Goal: Book appointment/travel/reservation

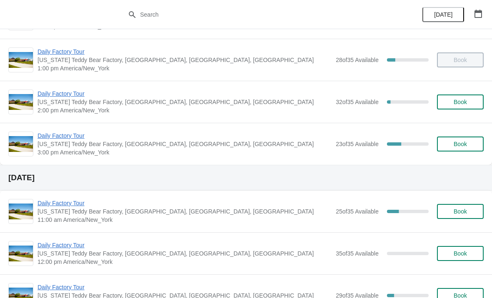
scroll to position [124, 0]
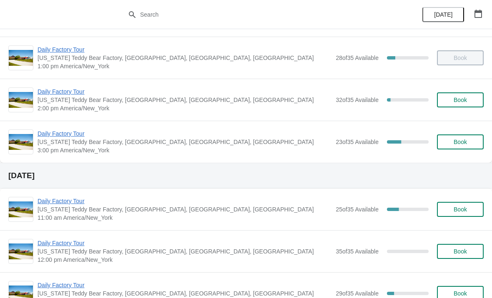
click at [56, 135] on span "Daily Factory Tour" at bounding box center [184, 134] width 294 height 8
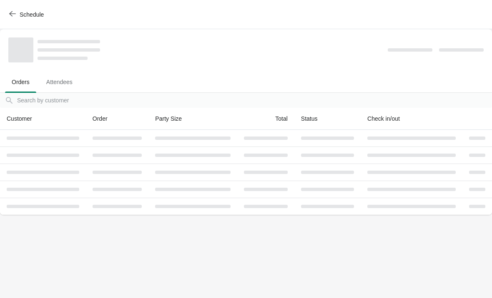
scroll to position [0, 0]
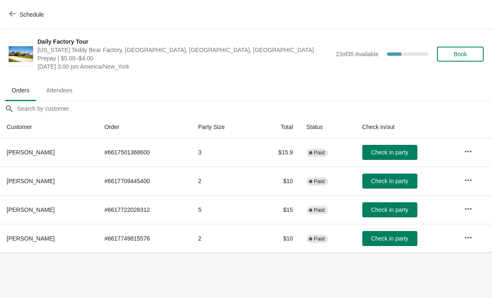
click at [12, 7] on button "Schedule" at bounding box center [27, 14] width 46 height 15
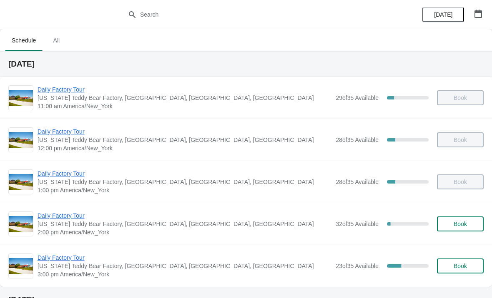
click at [59, 225] on span "[US_STATE] Teddy Bear Factory, [GEOGRAPHIC_DATA], [GEOGRAPHIC_DATA], [GEOGRAPHI…" at bounding box center [184, 224] width 294 height 8
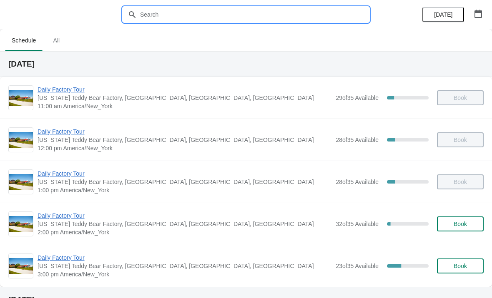
click at [198, 7] on input "text" at bounding box center [254, 14] width 229 height 15
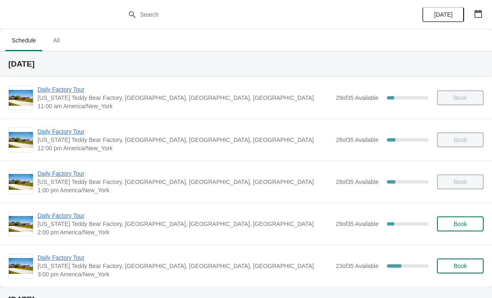
click at [61, 261] on span "Daily Factory Tour" at bounding box center [184, 258] width 294 height 8
